Goal: Information Seeking & Learning: Learn about a topic

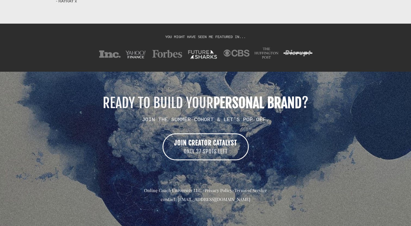
scroll to position [4352, 0]
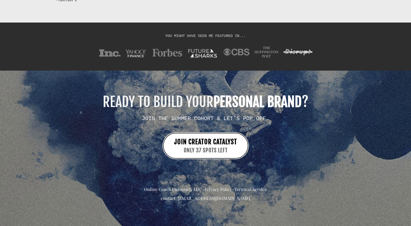
click at [220, 148] on span "ONLY 37 SPOTS LEFT" at bounding box center [205, 151] width 63 height 8
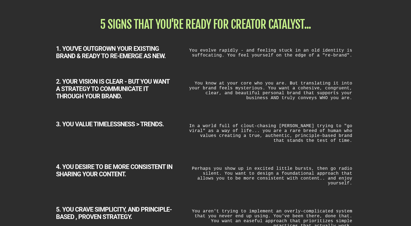
scroll to position [702, 0]
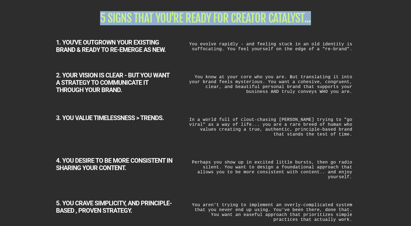
drag, startPoint x: 95, startPoint y: 17, endPoint x: 314, endPoint y: 19, distance: 218.7
click at [314, 19] on h1 "5 SIGNS THAT YOU'RE READY FOR CREATOR CATALYST..." at bounding box center [205, 17] width 299 height 11
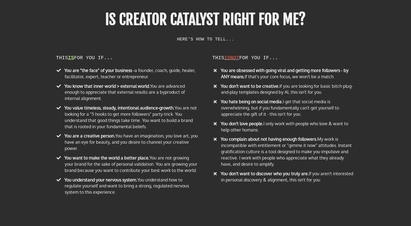
scroll to position [3461, 0]
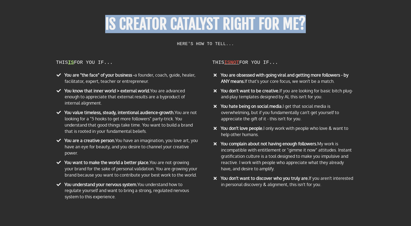
drag, startPoint x: 98, startPoint y: 25, endPoint x: 309, endPoint y: 25, distance: 210.5
click at [309, 25] on div "IS CREATOR CATALYST RIGHT FOR ME? HERE'S HOW TO TELL..." at bounding box center [205, 26] width 222 height 39
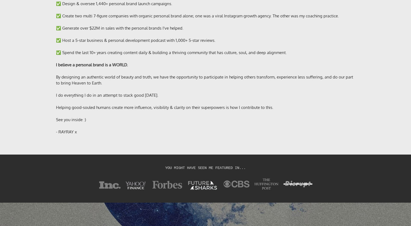
scroll to position [4352, 0]
